Goal: Navigation & Orientation: Find specific page/section

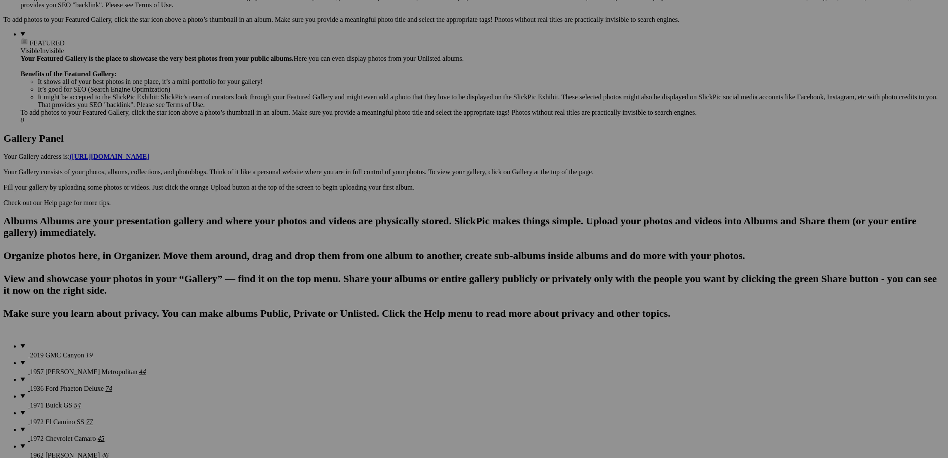
scroll to position [327, 0]
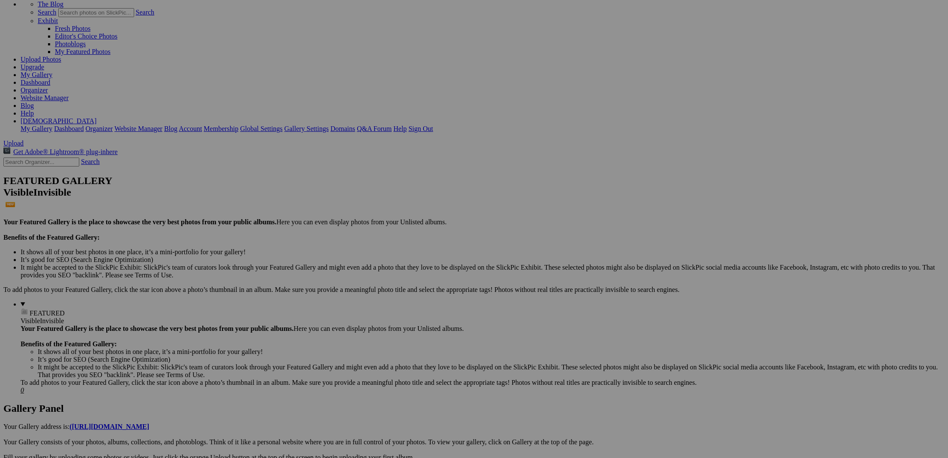
scroll to position [59, 0]
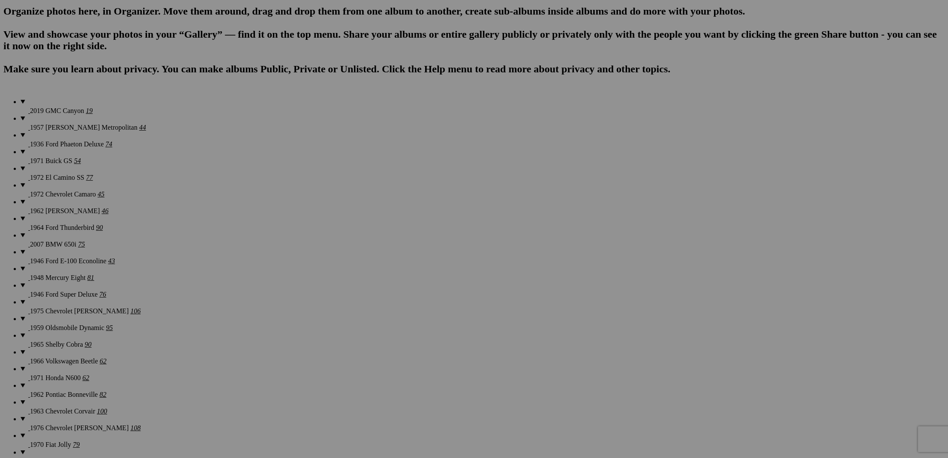
scroll to position [569, 0]
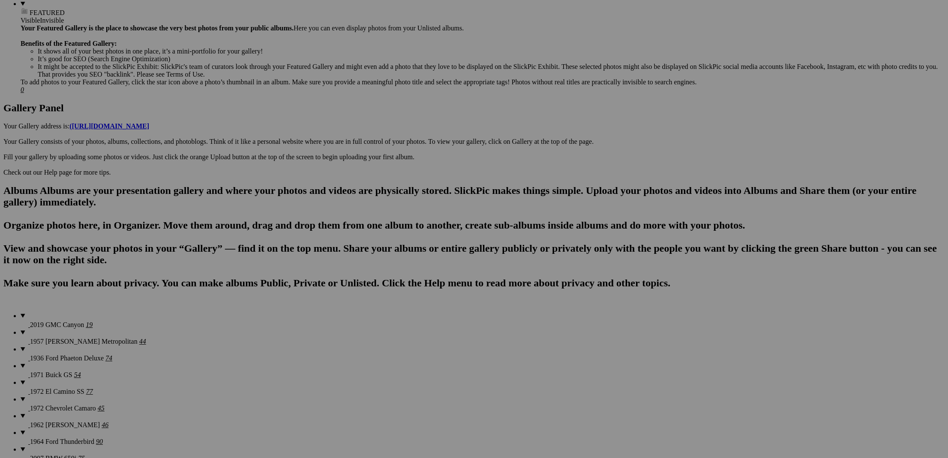
scroll to position [438, 0]
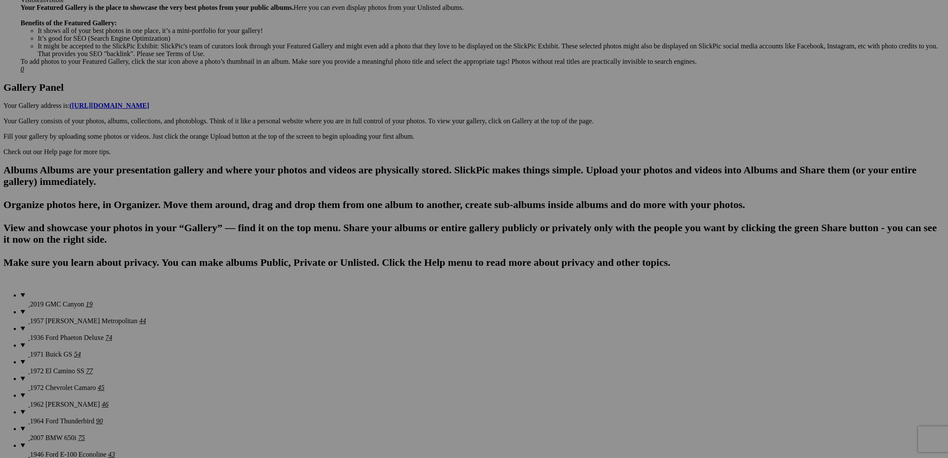
scroll to position [376, 0]
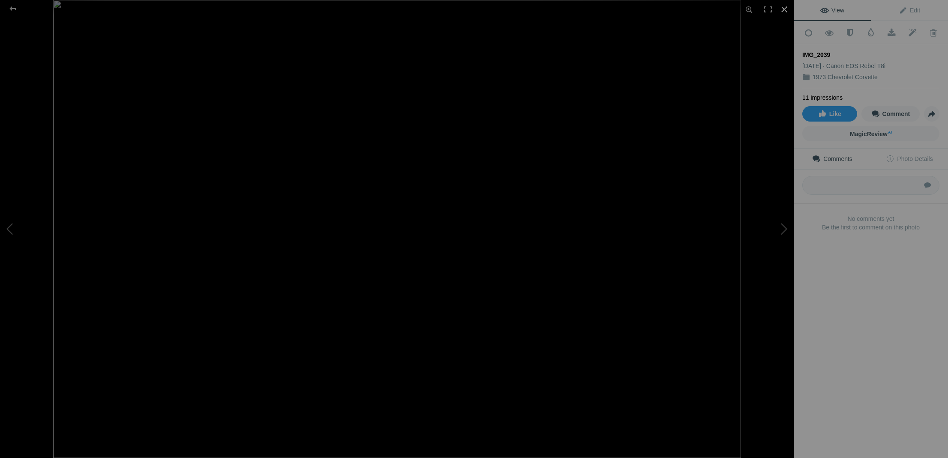
click at [783, 15] on div at bounding box center [784, 9] width 19 height 19
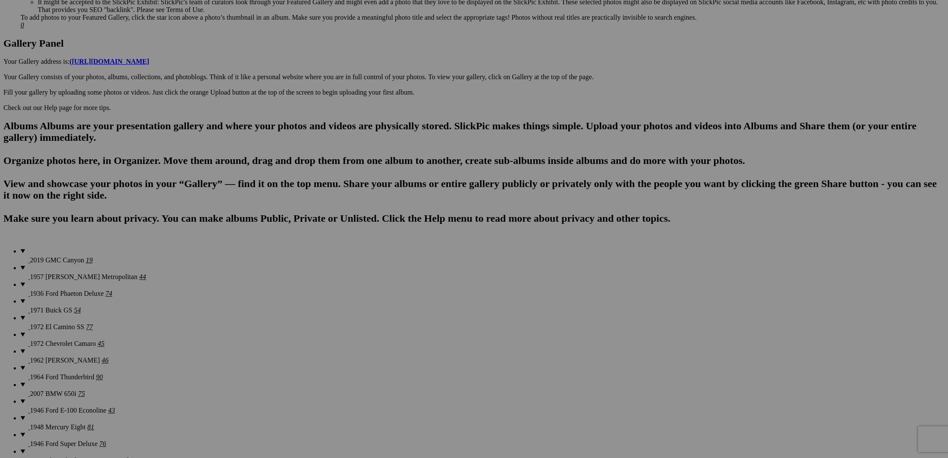
scroll to position [420, 0]
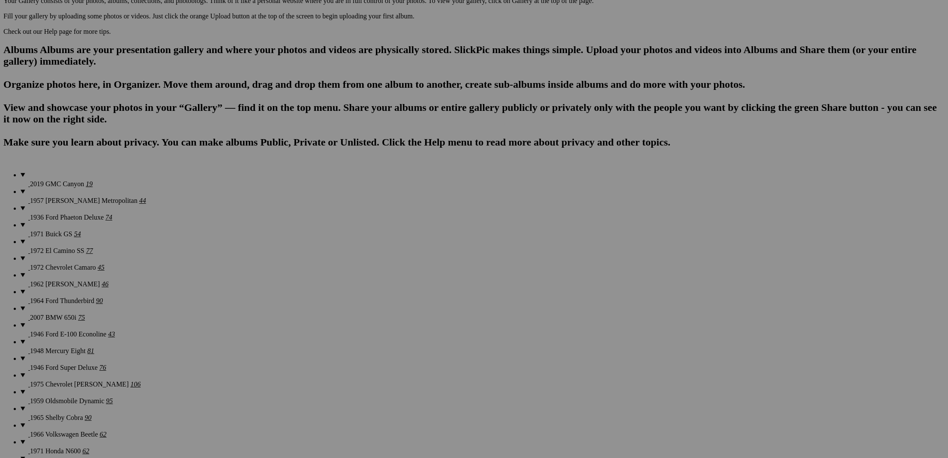
scroll to position [501, 0]
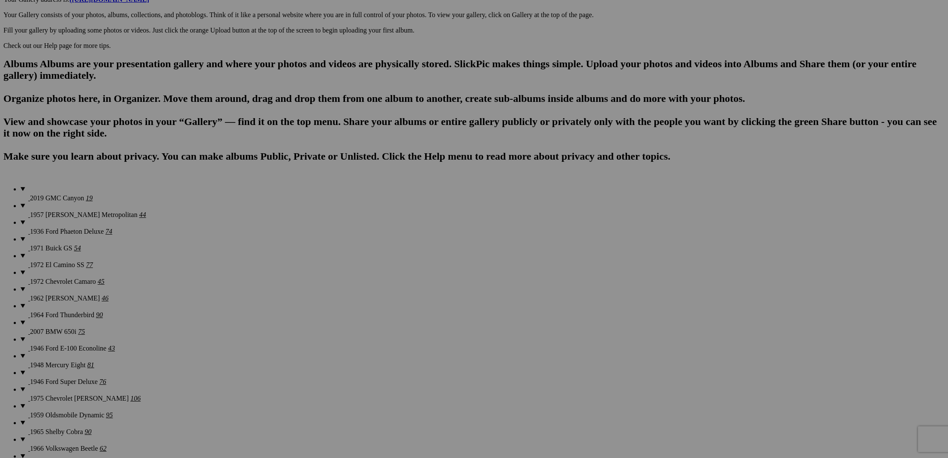
scroll to position [482, 0]
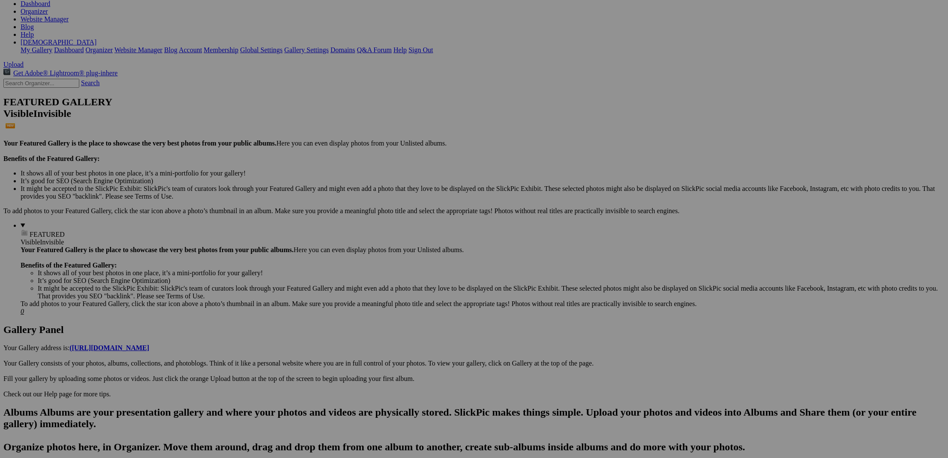
scroll to position [132, 0]
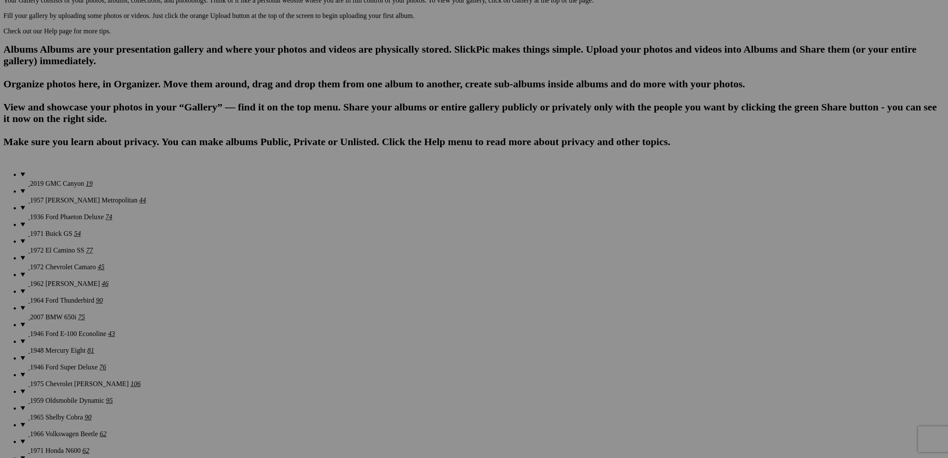
scroll to position [496, 0]
